Goal: Task Accomplishment & Management: Manage account settings

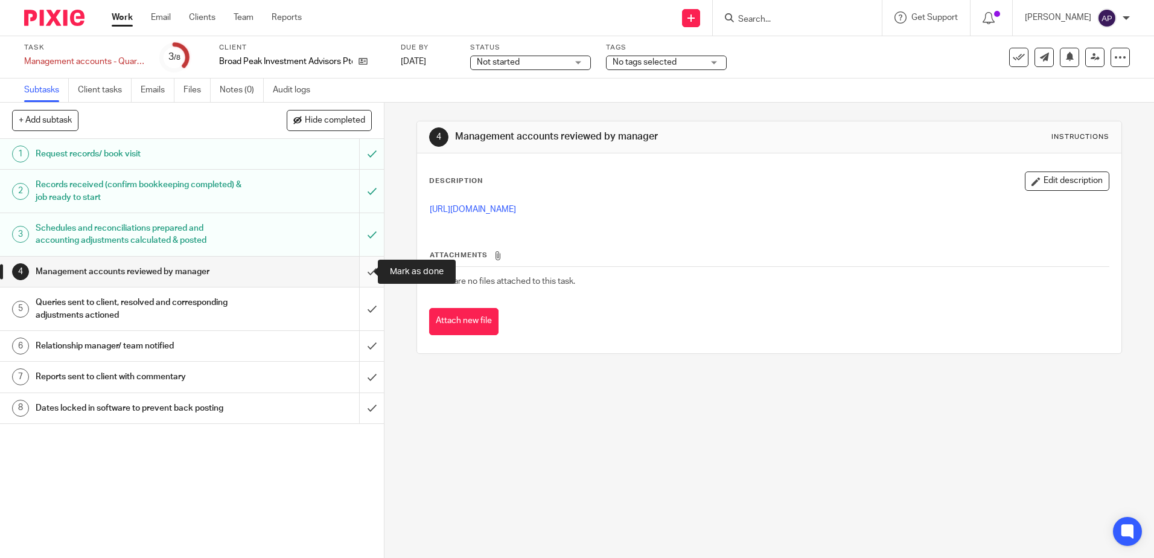
click at [369, 272] on input "submit" at bounding box center [192, 271] width 384 height 30
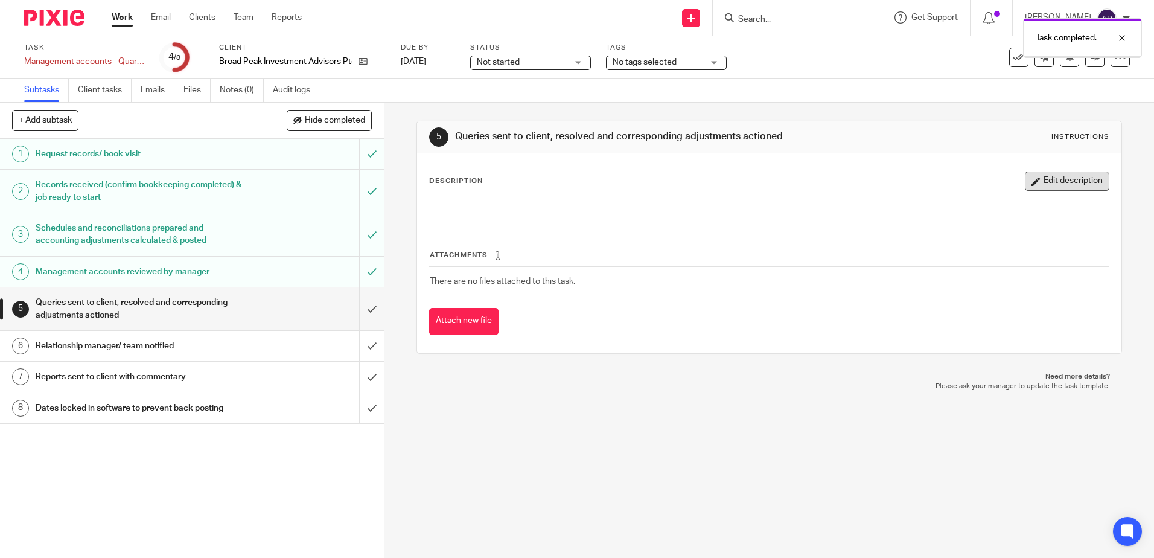
click at [1052, 173] on button "Edit description" at bounding box center [1067, 180] width 84 height 19
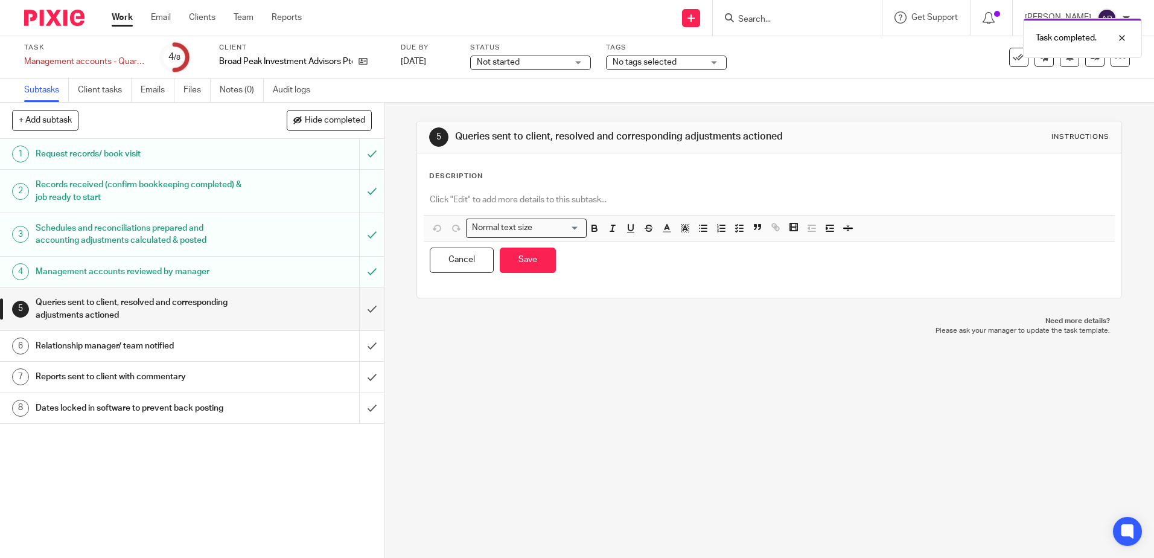
click at [626, 181] on div "Description" at bounding box center [768, 176] width 679 height 10
click at [597, 196] on p at bounding box center [769, 200] width 678 height 12
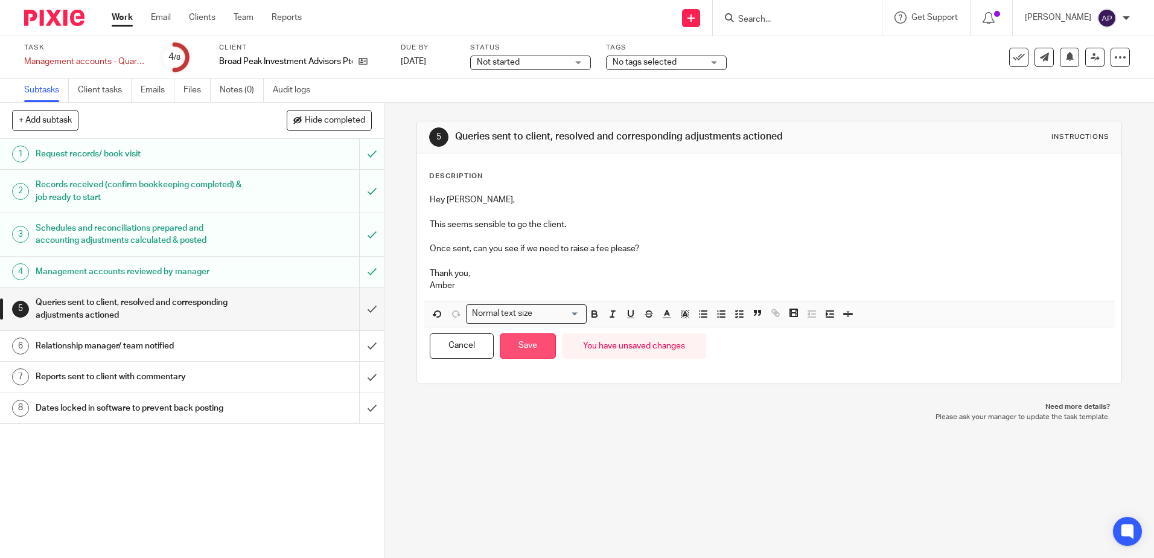
click at [524, 349] on button "Save" at bounding box center [528, 346] width 56 height 26
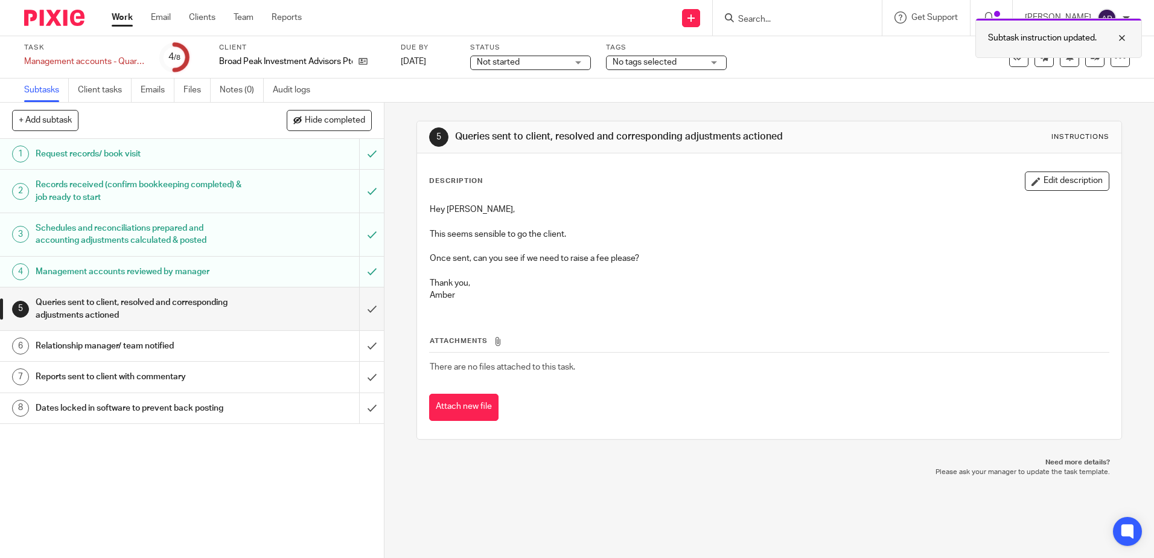
click at [1129, 36] on div "Subtask instruction updated." at bounding box center [1058, 38] width 167 height 40
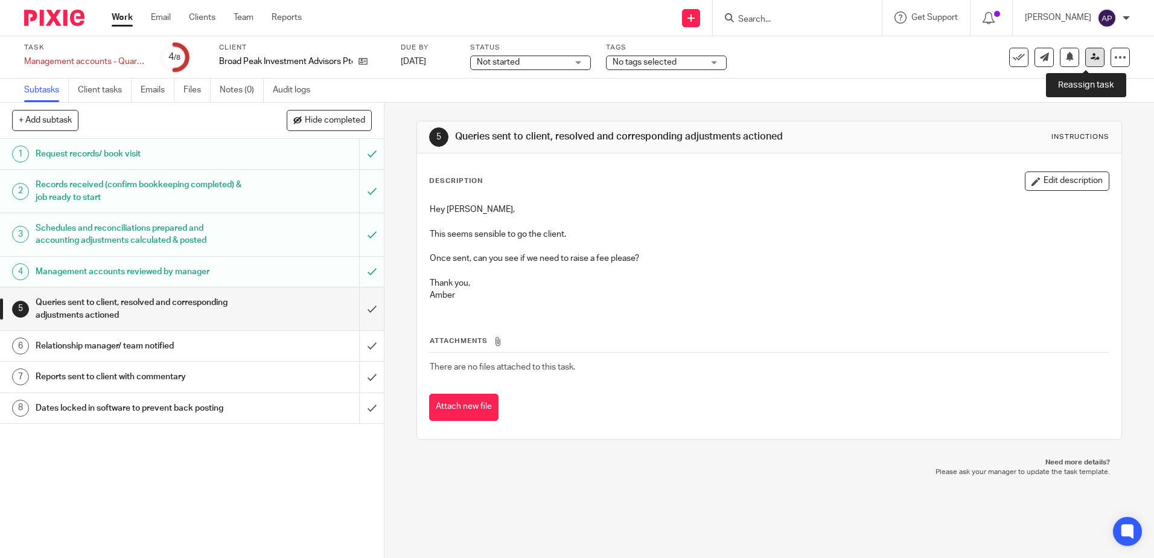
click at [1089, 65] on link at bounding box center [1094, 57] width 19 height 19
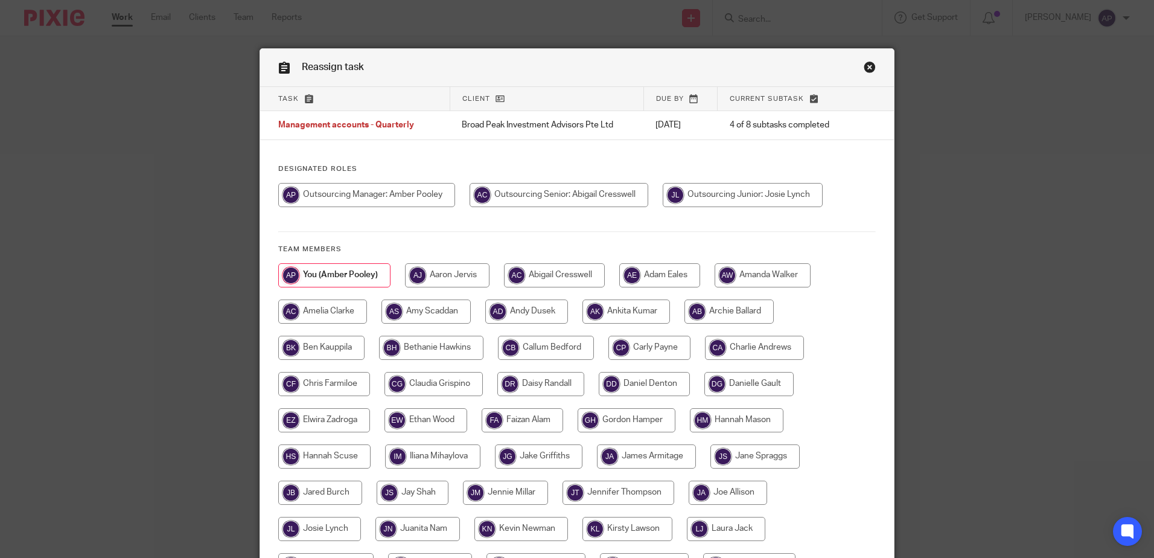
click at [564, 206] on input "radio" at bounding box center [558, 195] width 179 height 24
radio input "true"
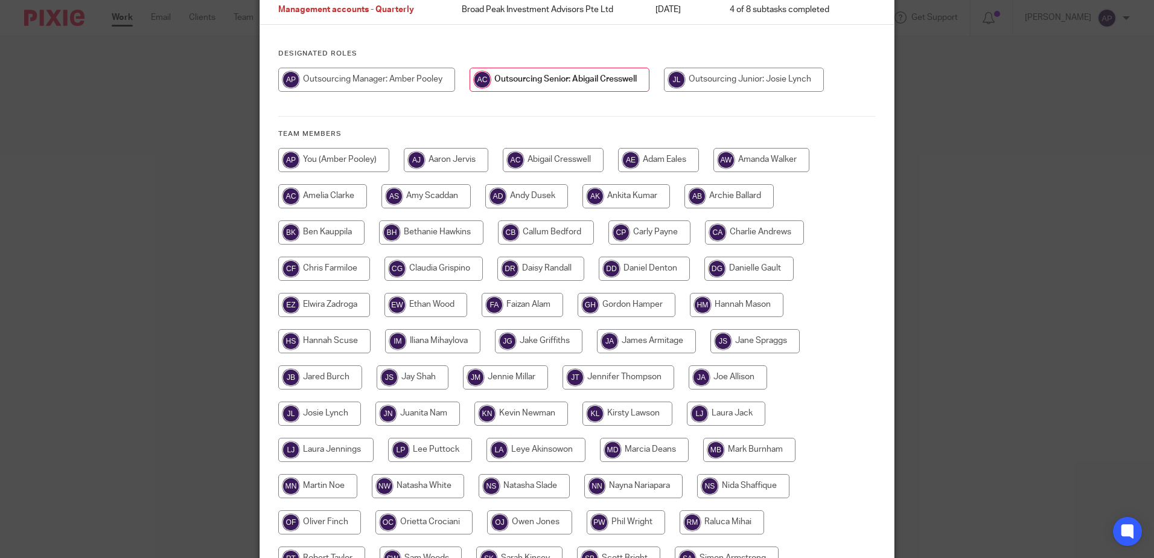
scroll to position [312, 0]
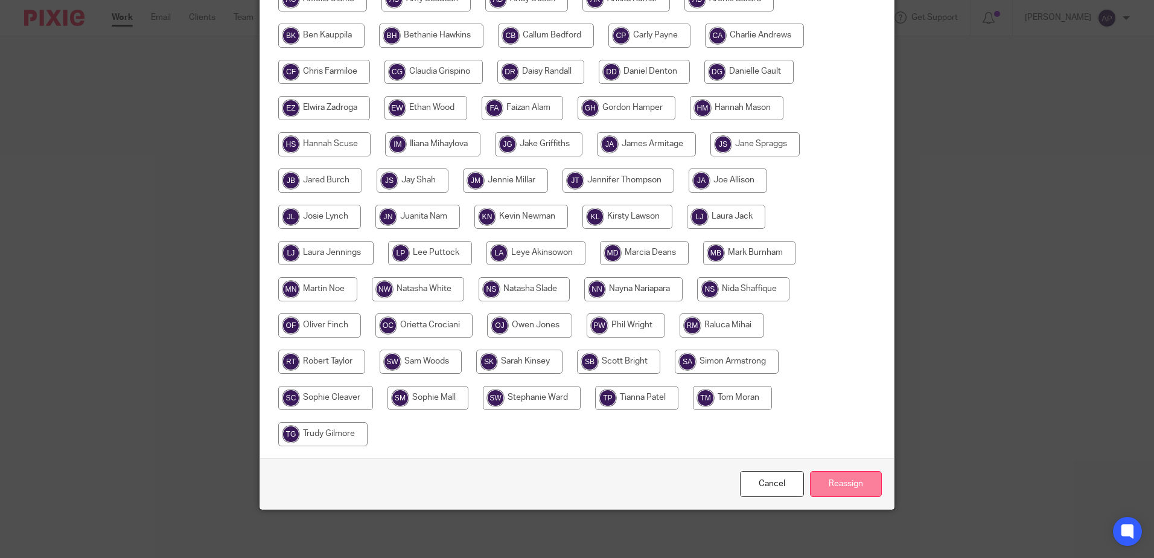
click at [848, 480] on input "Reassign" at bounding box center [846, 484] width 72 height 26
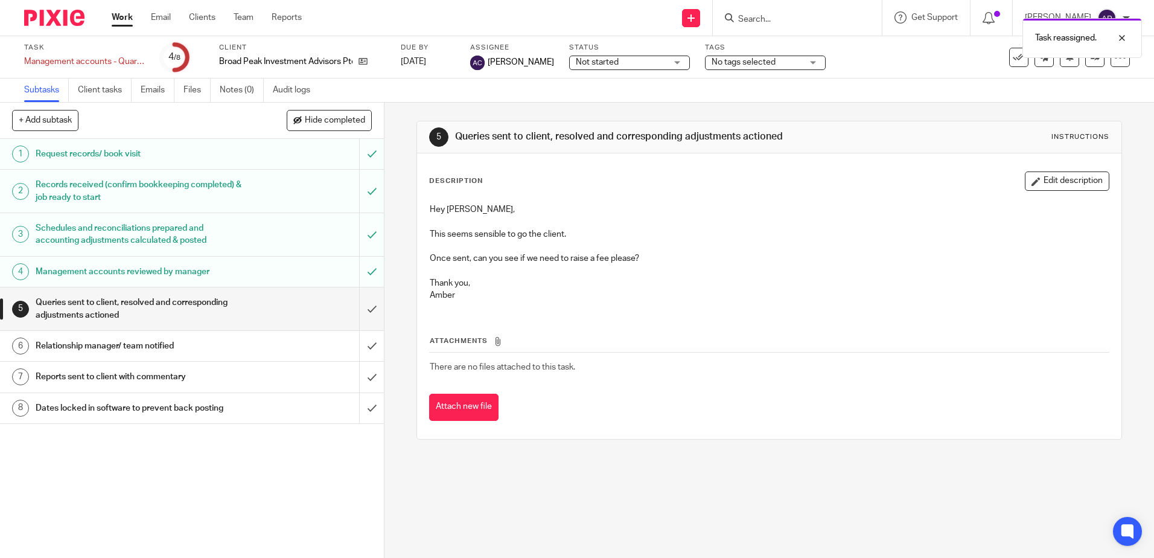
click at [44, 22] on img at bounding box center [54, 18] width 60 height 16
